Goal: Find specific page/section: Find specific page/section

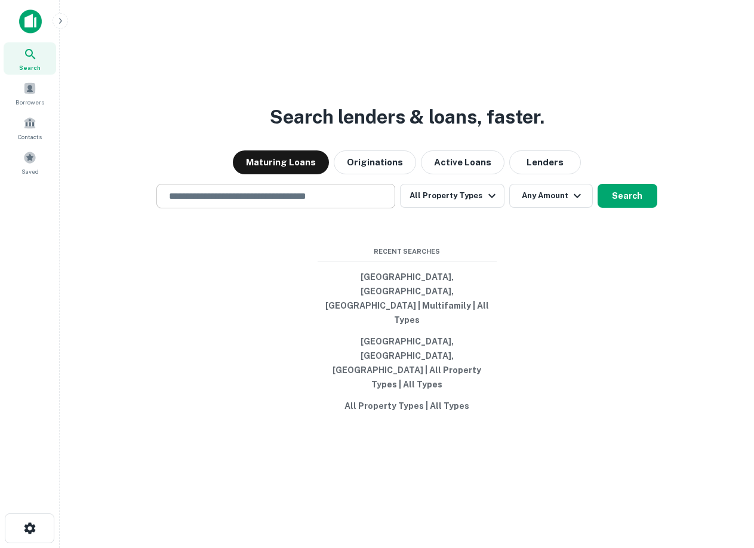
click at [288, 208] on div "​" at bounding box center [275, 196] width 239 height 24
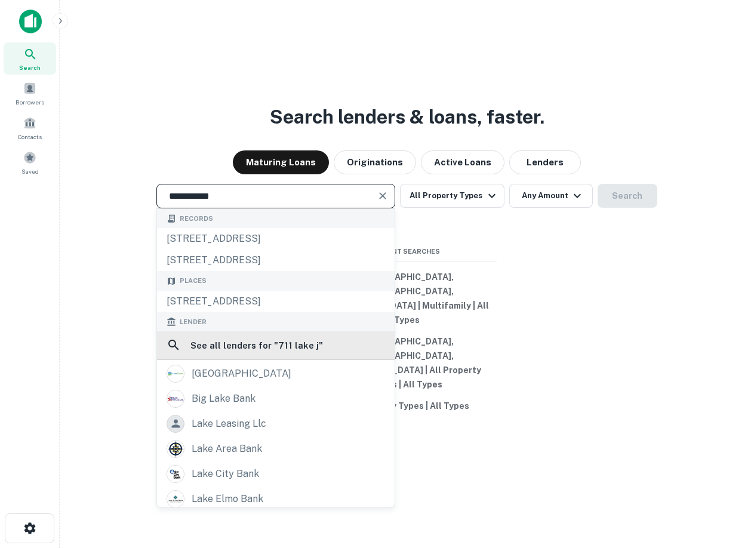
type input "**********"
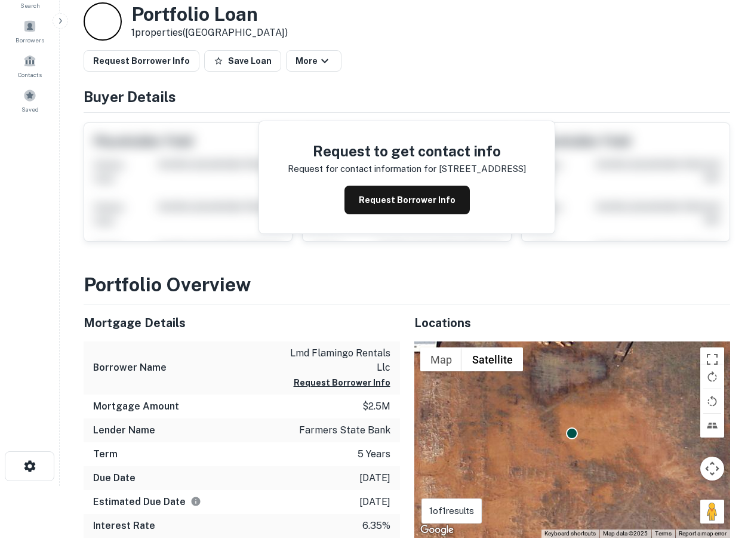
scroll to position [119, 0]
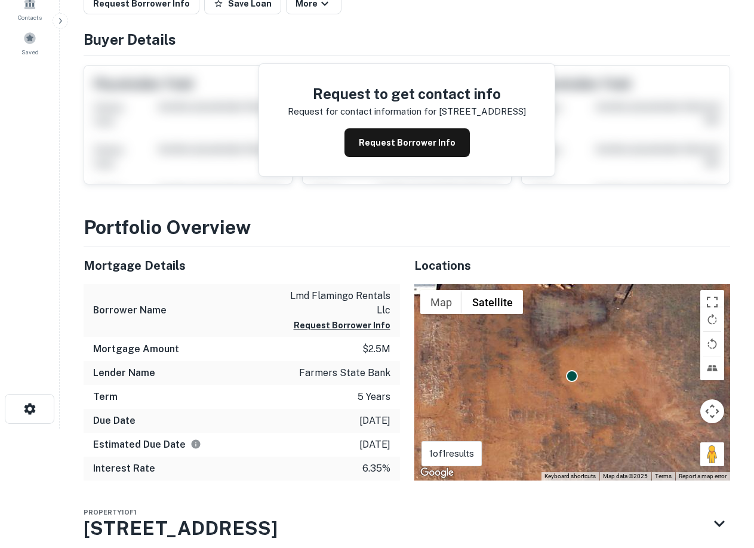
click at [340, 377] on p "farmers state bank" at bounding box center [344, 373] width 91 height 14
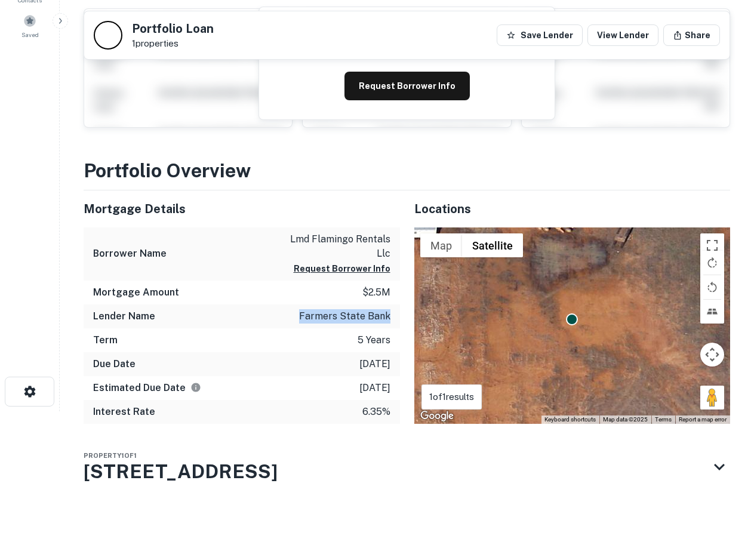
drag, startPoint x: 300, startPoint y: 314, endPoint x: 389, endPoint y: 314, distance: 89.5
click at [389, 314] on div "Lender Name farmers state bank" at bounding box center [242, 316] width 316 height 24
copy p "farmers state bank"
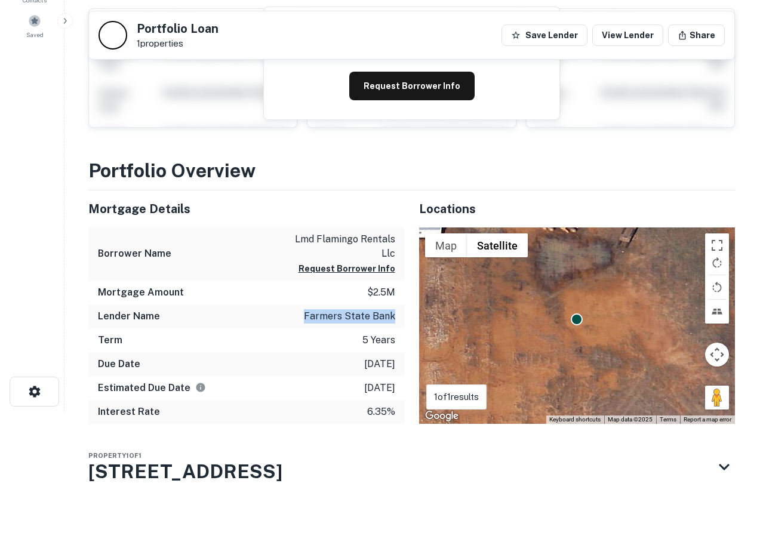
scroll to position [0, 0]
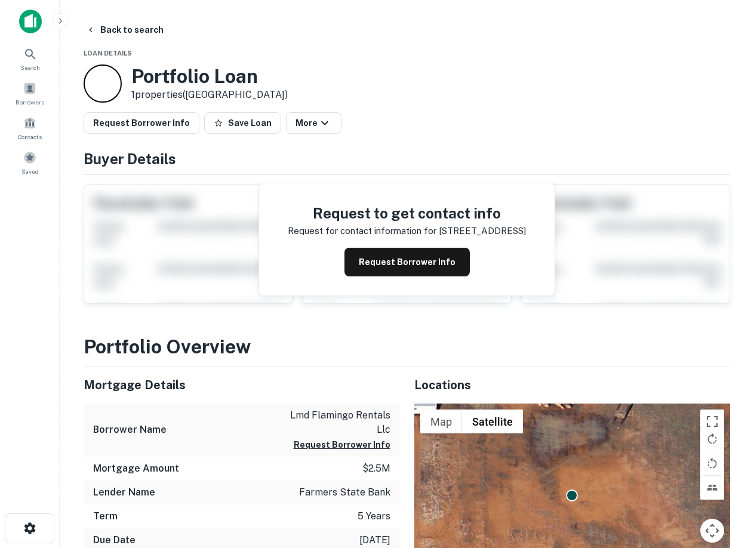
click at [221, 150] on h4 "Buyer Details" at bounding box center [407, 158] width 646 height 21
click at [304, 124] on button "More" at bounding box center [313, 122] width 55 height 21
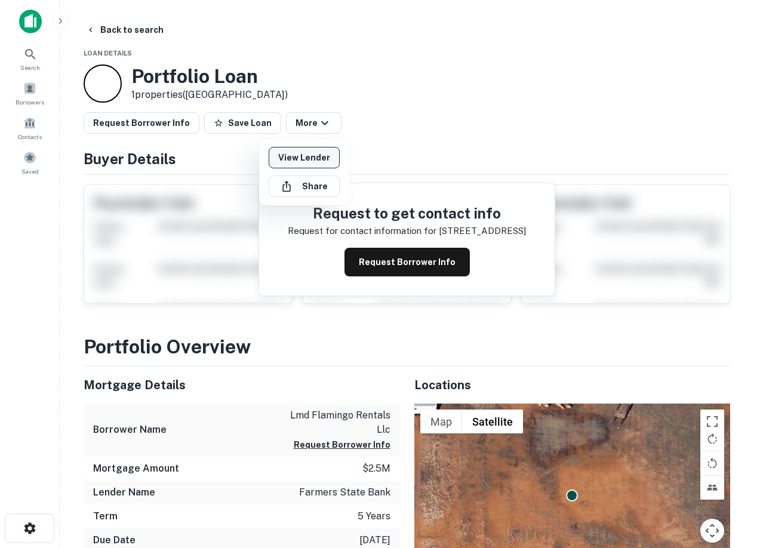
click at [307, 161] on link "View Lender" at bounding box center [304, 157] width 71 height 21
